Goal: Navigation & Orientation: Find specific page/section

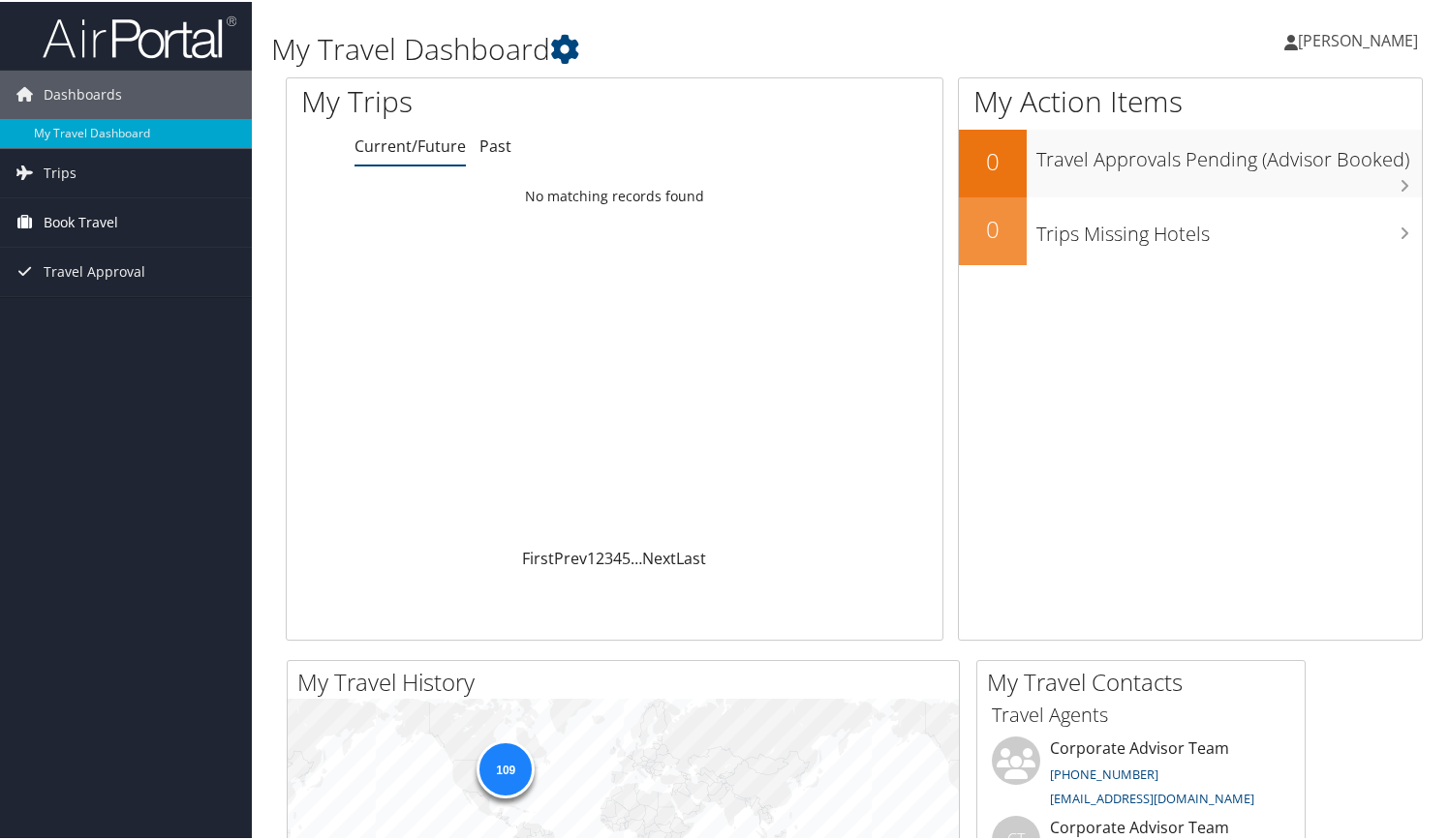
click at [97, 214] on span "Book Travel" at bounding box center [81, 220] width 75 height 48
click at [85, 177] on link "Trips" at bounding box center [126, 171] width 252 height 48
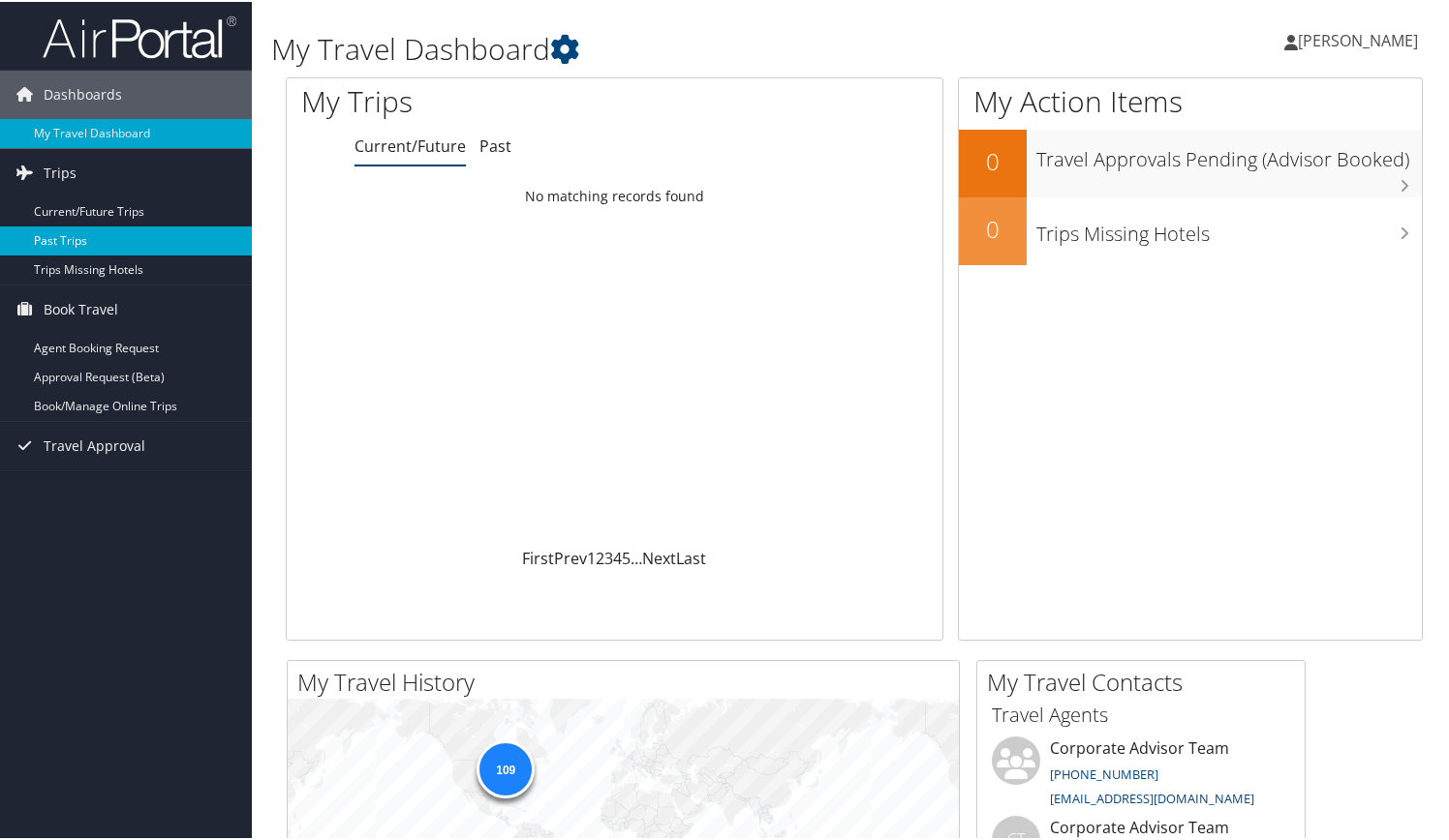
click at [76, 234] on link "Past Trips" at bounding box center [126, 239] width 252 height 30
